Goal: Task Accomplishment & Management: Use online tool/utility

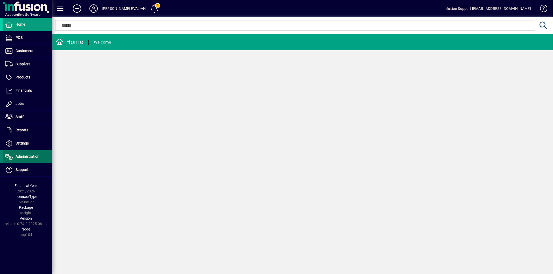
click at [32, 156] on span "Administration" at bounding box center [28, 156] width 24 height 4
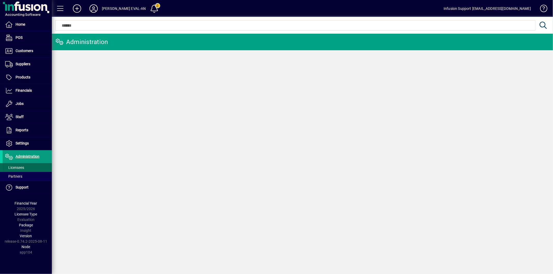
click at [29, 166] on span at bounding box center [27, 167] width 49 height 12
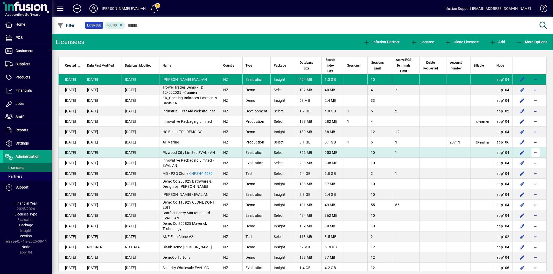
click at [529, 153] on span "button" at bounding box center [535, 152] width 12 height 12
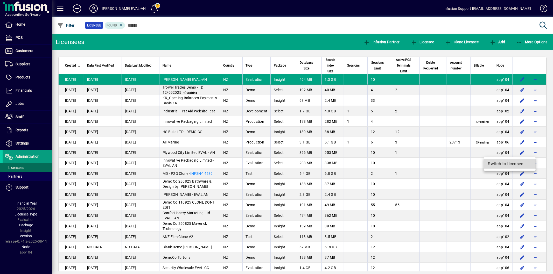
click at [517, 164] on span "Switch to licensee" at bounding box center [510, 164] width 44 height 6
